Goal: Task Accomplishment & Management: Use online tool/utility

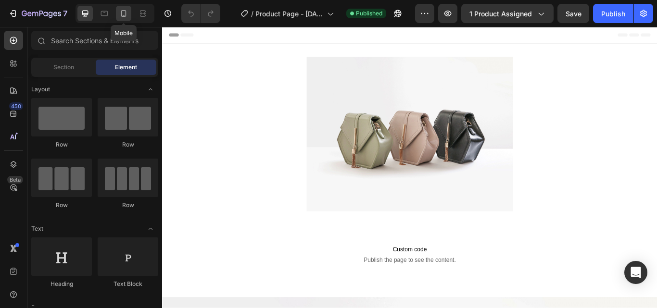
click at [121, 13] on icon at bounding box center [124, 14] width 10 height 10
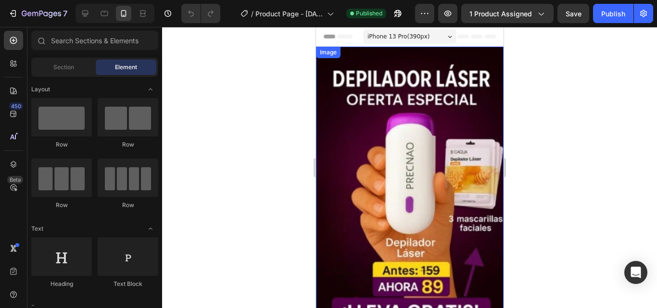
click at [362, 137] on img at bounding box center [410, 188] width 188 height 283
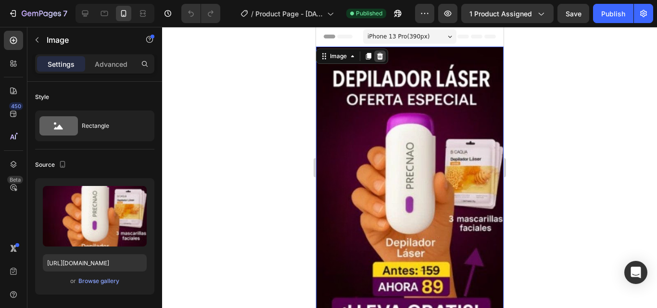
click at [378, 56] on icon at bounding box center [380, 56] width 6 height 7
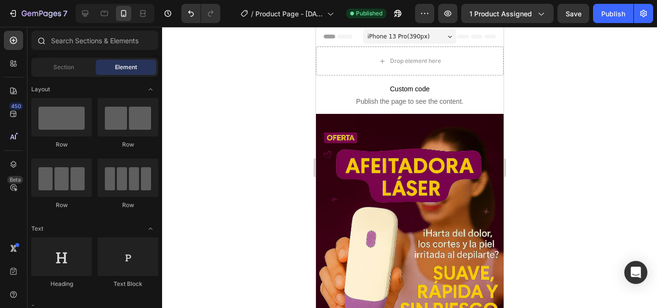
click at [43, 41] on icon at bounding box center [41, 41] width 8 height 8
click at [42, 40] on icon at bounding box center [41, 41] width 8 height 8
click at [90, 39] on input "text" at bounding box center [94, 40] width 127 height 19
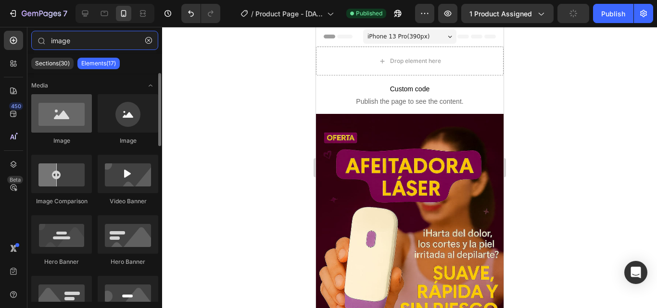
type input "image"
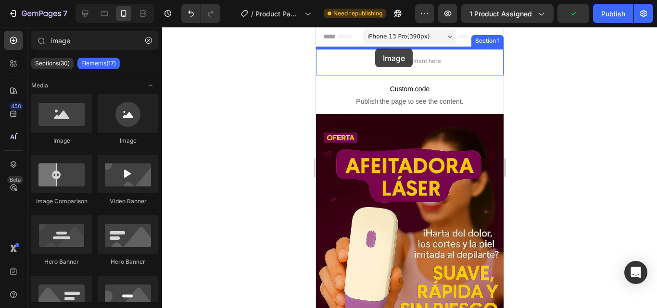
drag, startPoint x: 377, startPoint y: 138, endPoint x: 374, endPoint y: 49, distance: 89.5
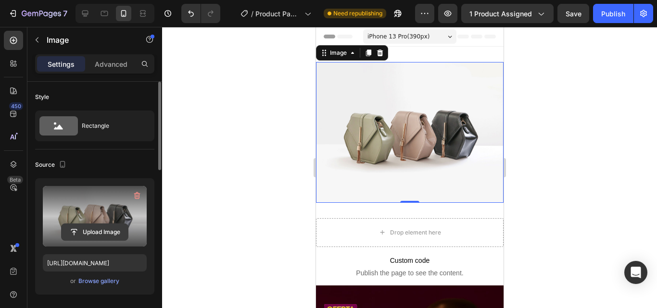
click at [70, 228] on input "file" at bounding box center [95, 232] width 66 height 16
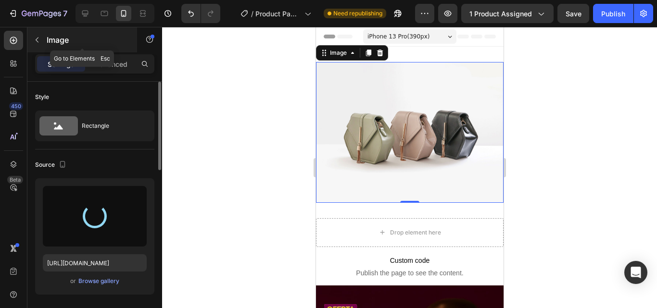
type input "[URL][DOMAIN_NAME]"
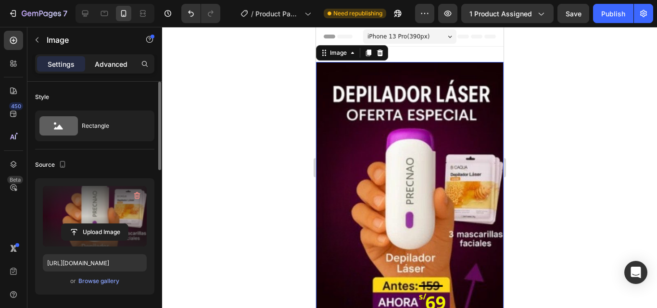
click at [117, 66] on p "Advanced" at bounding box center [111, 64] width 33 height 10
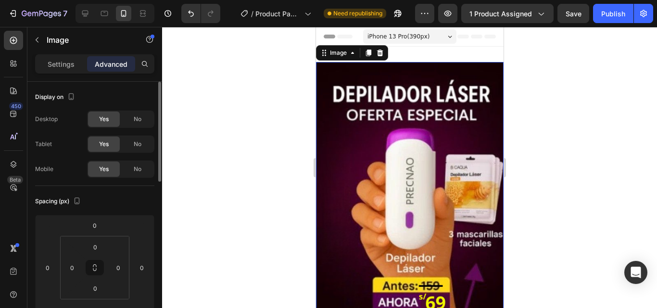
click at [533, 95] on div at bounding box center [409, 167] width 495 height 281
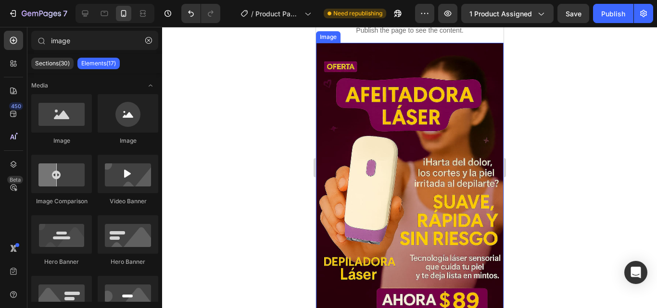
scroll to position [385, 0]
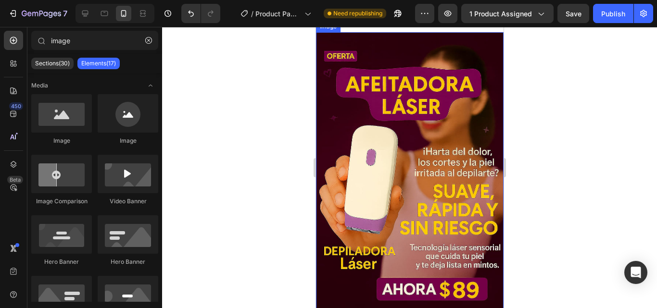
click at [401, 55] on img at bounding box center [410, 172] width 188 height 281
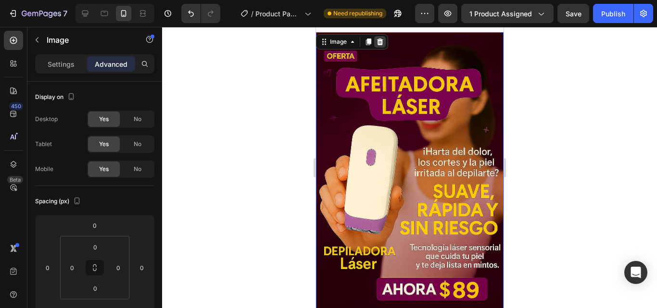
click at [378, 43] on icon at bounding box center [380, 41] width 6 height 7
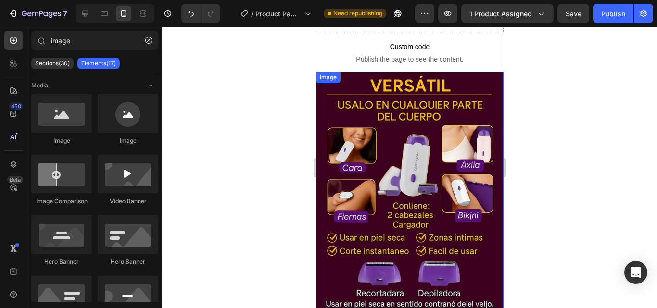
scroll to position [337, 0]
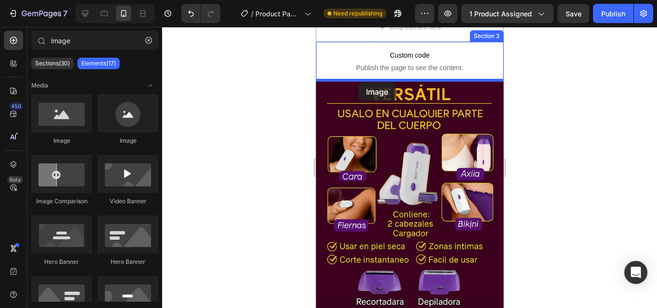
drag, startPoint x: 372, startPoint y: 142, endPoint x: 358, endPoint y: 82, distance: 61.8
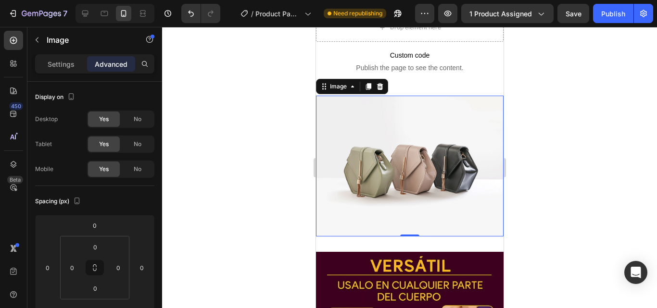
click at [417, 156] on img at bounding box center [410, 166] width 188 height 141
click at [63, 69] on div "Settings" at bounding box center [61, 63] width 48 height 15
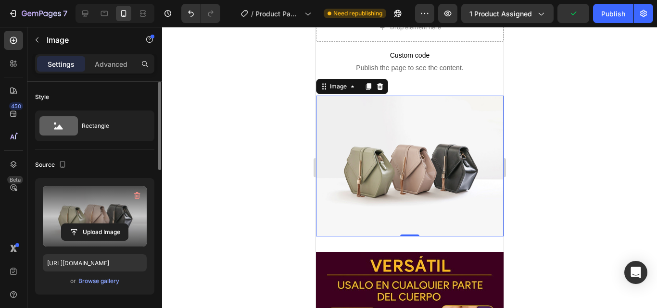
click at [90, 214] on label at bounding box center [95, 216] width 104 height 61
click at [90, 224] on input "file" at bounding box center [95, 232] width 66 height 16
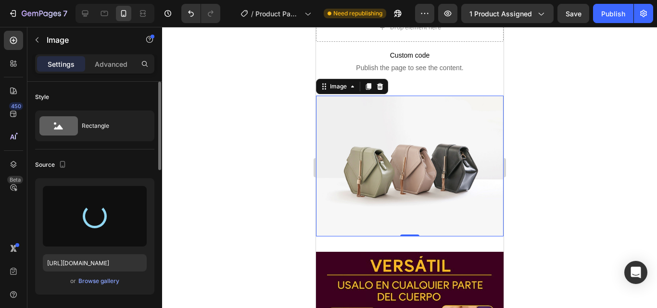
type input "[URL][DOMAIN_NAME]"
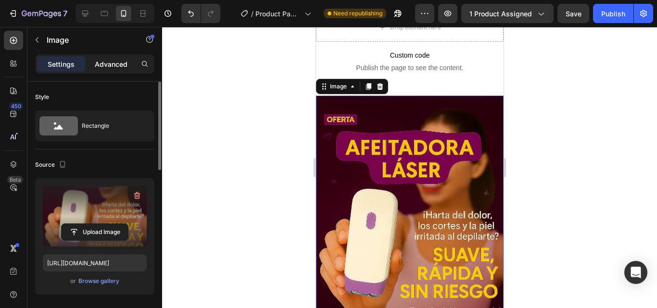
click at [113, 64] on p "Advanced" at bounding box center [111, 64] width 33 height 10
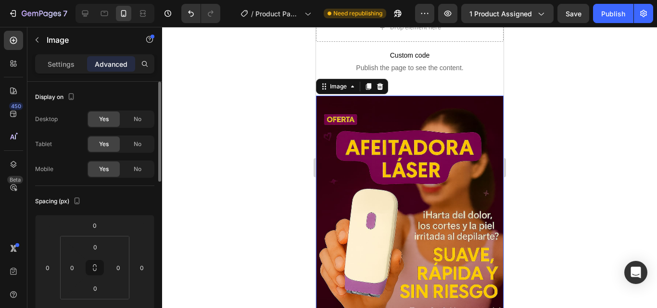
click at [587, 152] on div at bounding box center [409, 167] width 495 height 281
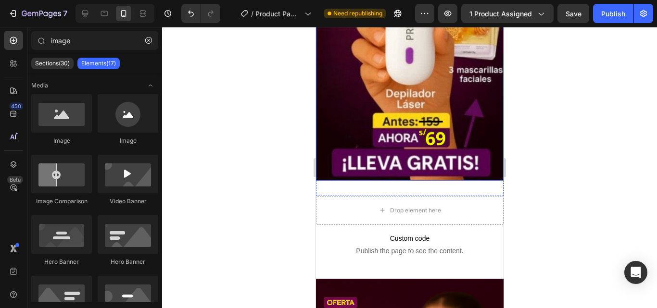
scroll to position [192, 0]
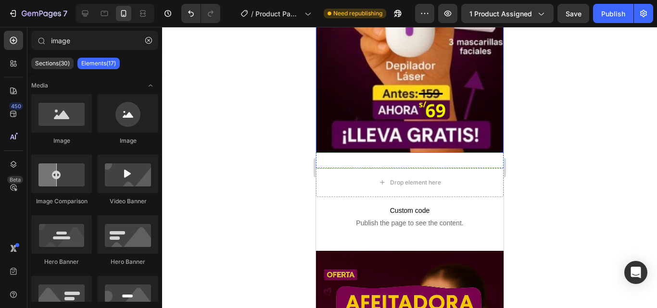
click at [446, 135] on img at bounding box center [410, 11] width 188 height 283
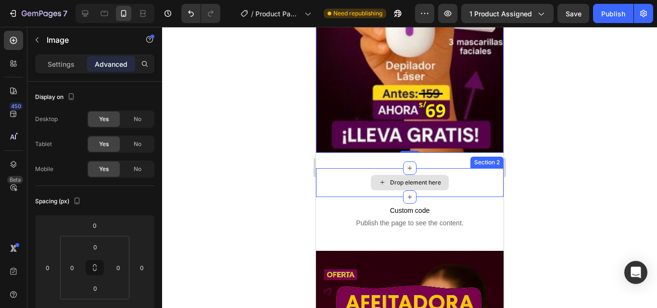
click at [358, 170] on div "Drop element here" at bounding box center [410, 182] width 188 height 29
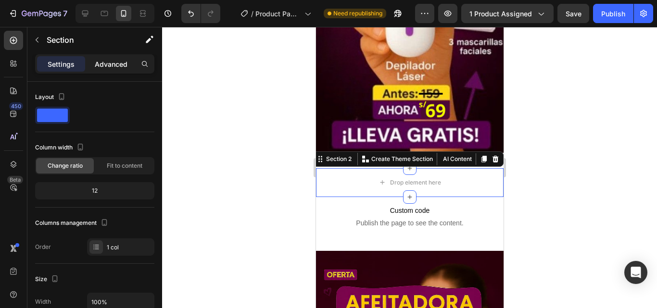
click at [107, 62] on p "Advanced" at bounding box center [111, 64] width 33 height 10
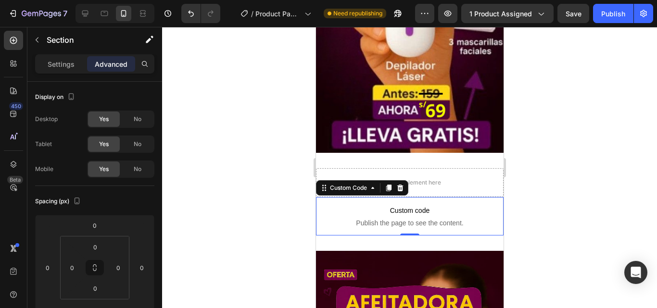
click at [324, 205] on span "Custom code" at bounding box center [410, 211] width 188 height 12
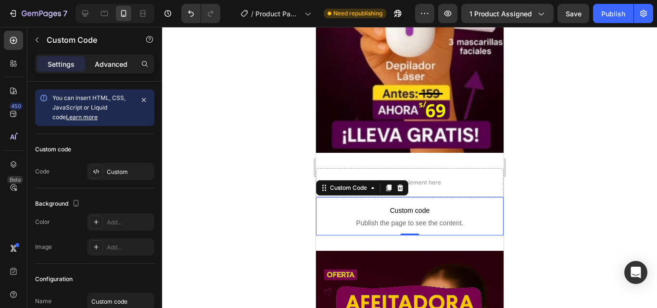
click at [113, 64] on p "Advanced" at bounding box center [111, 64] width 33 height 10
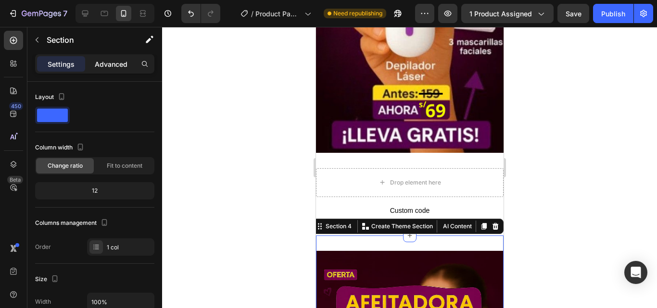
click at [99, 63] on p "Advanced" at bounding box center [111, 64] width 33 height 10
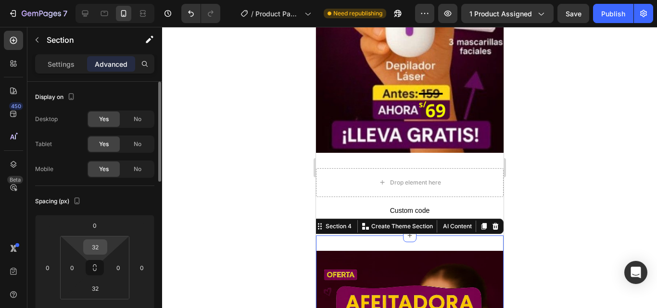
click at [102, 246] on input "32" at bounding box center [95, 247] width 19 height 14
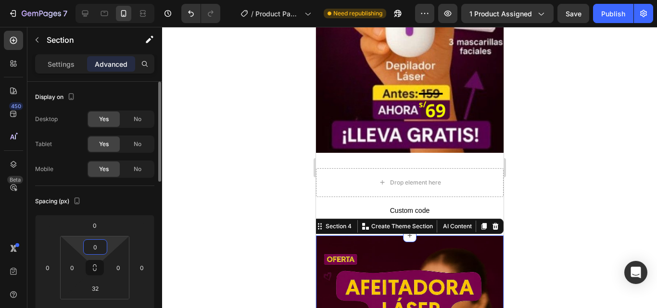
scroll to position [48, 0]
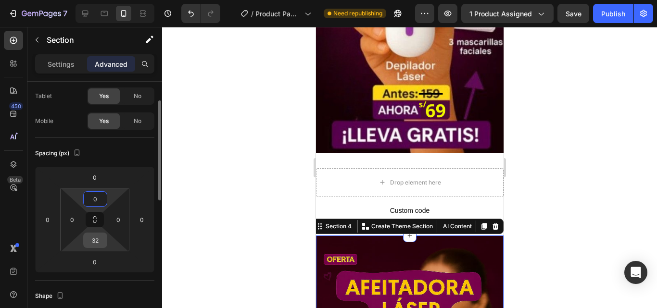
type input "0"
click at [101, 243] on input "32" at bounding box center [95, 240] width 19 height 14
type input "0"
click at [300, 187] on div at bounding box center [409, 167] width 495 height 281
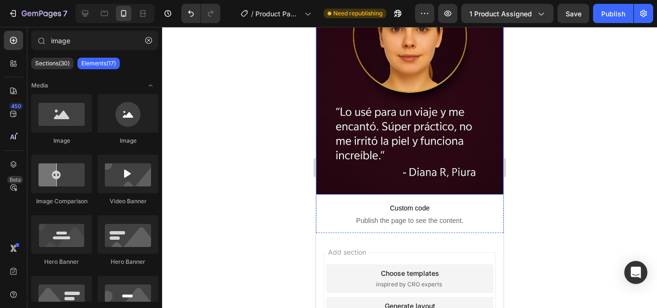
scroll to position [1683, 0]
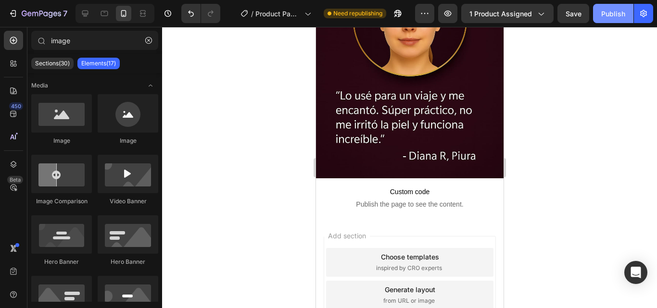
click at [616, 14] on div "Publish" at bounding box center [613, 14] width 24 height 10
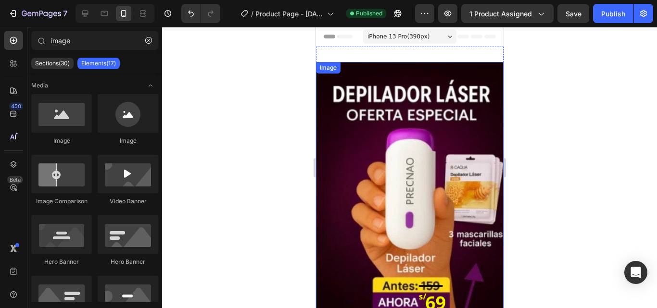
scroll to position [192, 0]
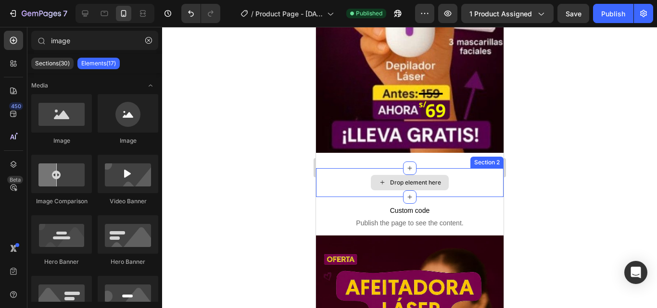
click at [350, 168] on div "Drop element here" at bounding box center [410, 182] width 188 height 29
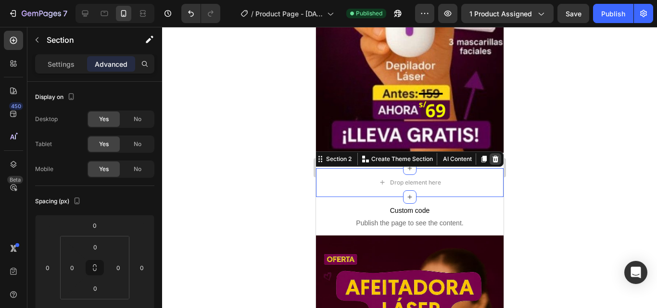
click at [491, 155] on icon at bounding box center [495, 159] width 8 height 8
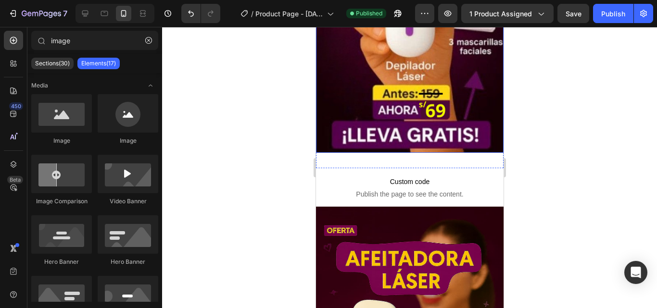
click at [371, 134] on img at bounding box center [410, 11] width 188 height 283
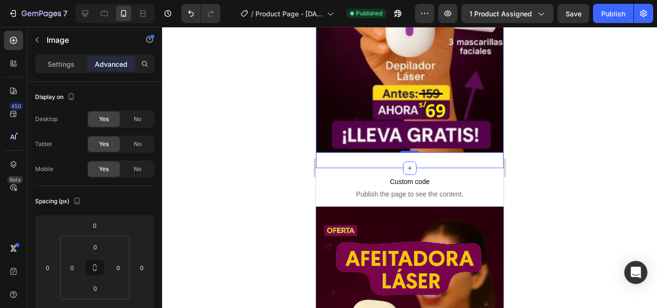
click at [374, 150] on div "Image 0 Section 1" at bounding box center [410, 11] width 188 height 314
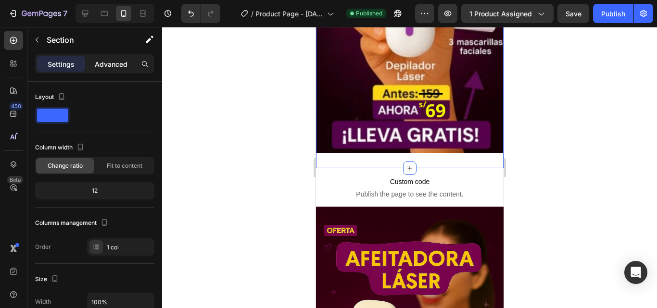
click at [125, 62] on p "Advanced" at bounding box center [111, 64] width 33 height 10
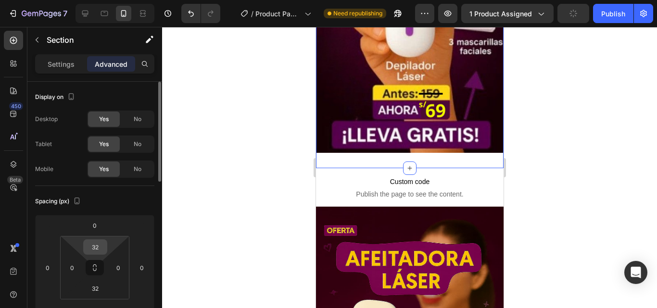
click at [101, 248] on input "32" at bounding box center [95, 247] width 19 height 14
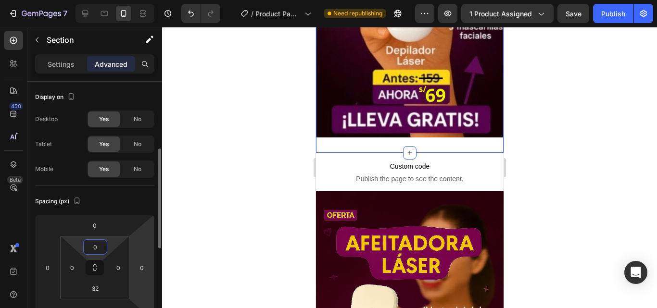
scroll to position [48, 0]
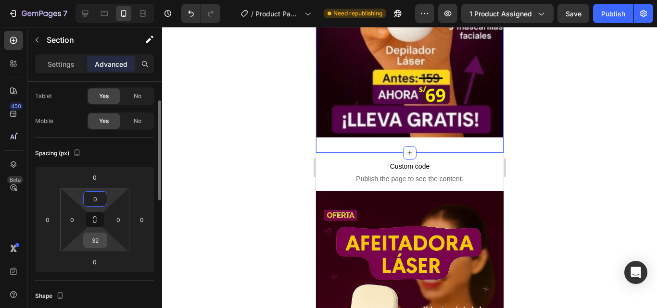
type input "0"
click at [102, 240] on input "32" at bounding box center [95, 240] width 19 height 14
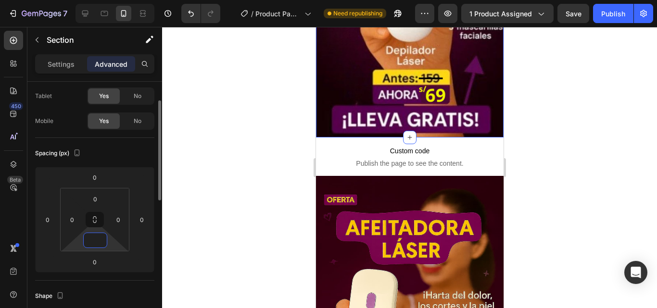
type input "0"
click at [205, 165] on div at bounding box center [409, 167] width 495 height 281
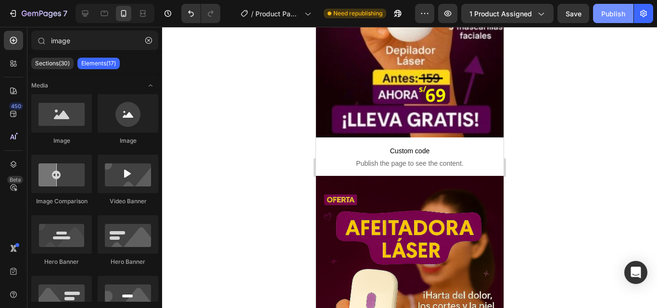
click at [610, 14] on div "Publish" at bounding box center [613, 14] width 24 height 10
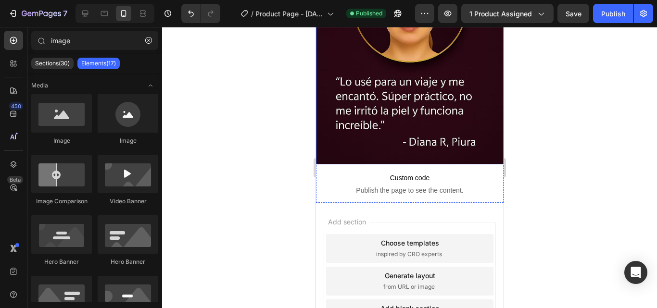
scroll to position [1692, 0]
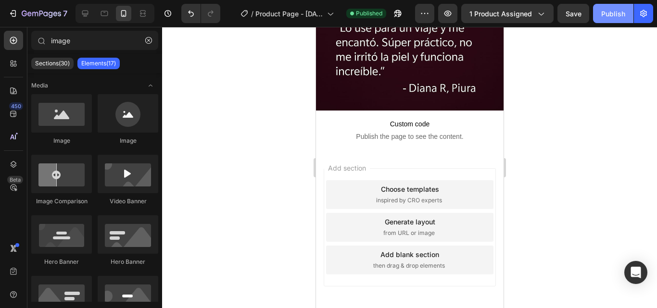
click at [607, 12] on div "Publish" at bounding box center [613, 14] width 24 height 10
